Goal: Find specific page/section: Find specific page/section

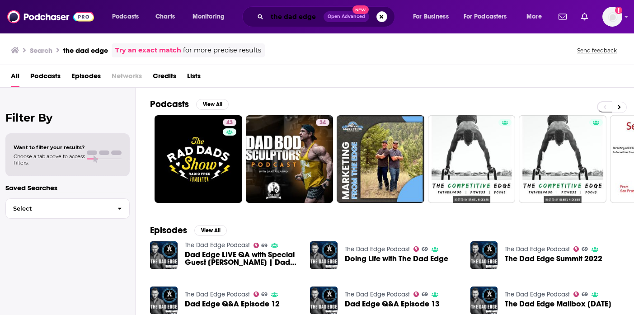
click at [298, 19] on input "the dad edge" at bounding box center [295, 16] width 56 height 14
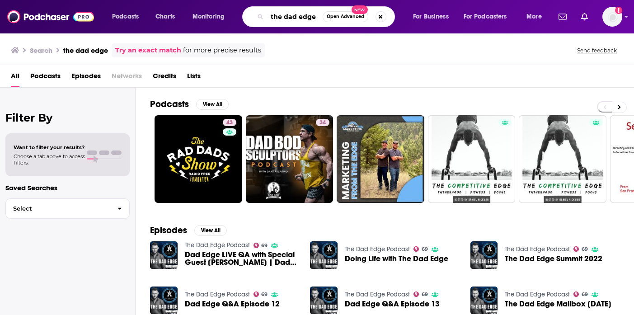
click at [298, 19] on input "the dad edge" at bounding box center [295, 16] width 56 height 14
type input "thought echoes"
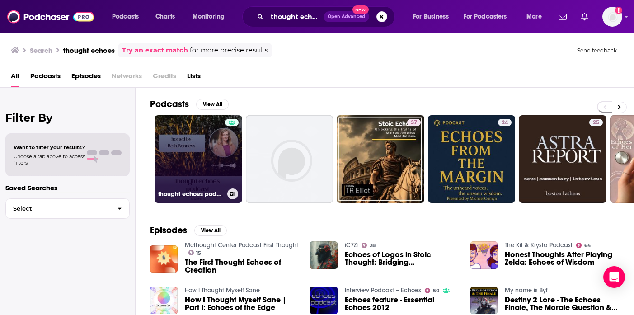
click at [173, 172] on link "thought echoes podcast" at bounding box center [199, 159] width 88 height 88
